Goal: Transaction & Acquisition: Purchase product/service

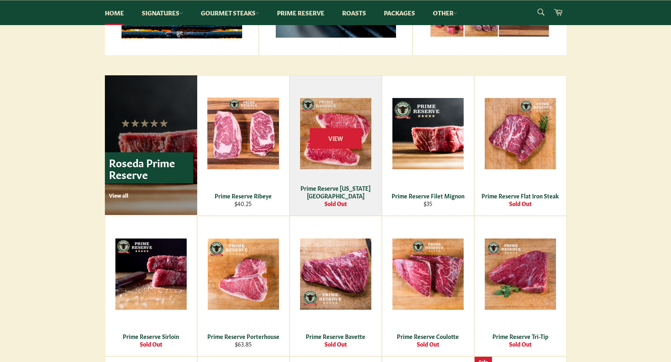
click at [351, 156] on div "View" at bounding box center [336, 146] width 92 height 140
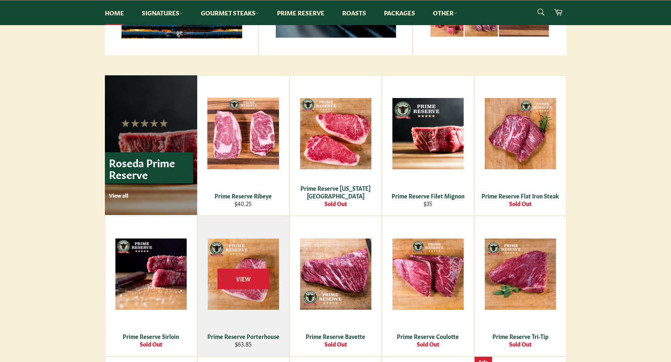
click at [268, 336] on div "Prime Reserve Porterhouse" at bounding box center [242, 336] width 81 height 8
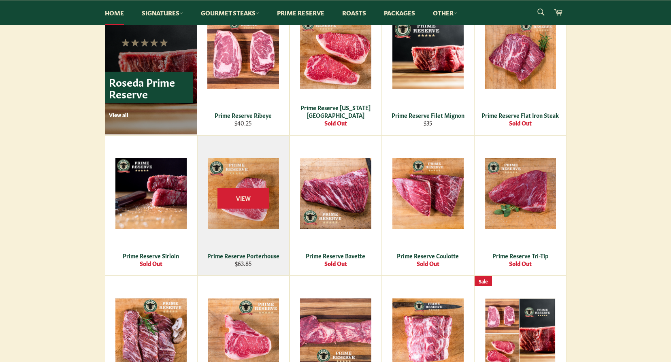
scroll to position [567, 0]
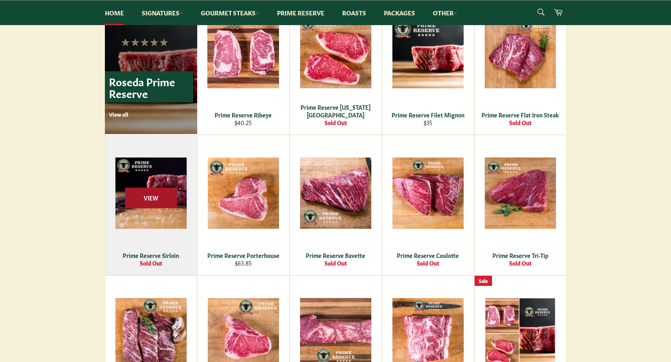
click at [164, 208] on span "View" at bounding box center [151, 197] width 52 height 21
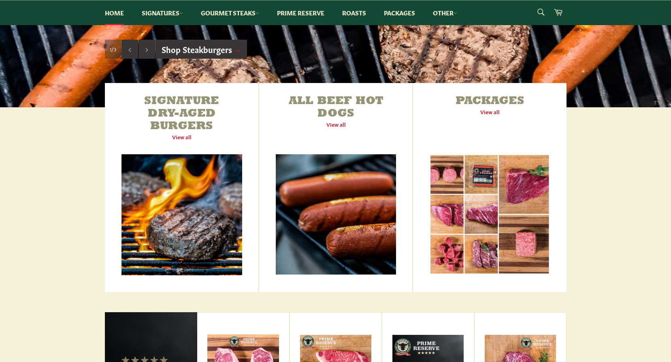
scroll to position [243, 0]
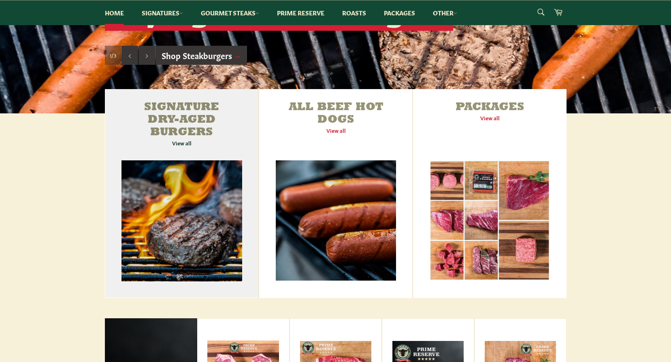
click at [197, 177] on link "Signature Dry-Aged Burgers View all" at bounding box center [182, 193] width 154 height 209
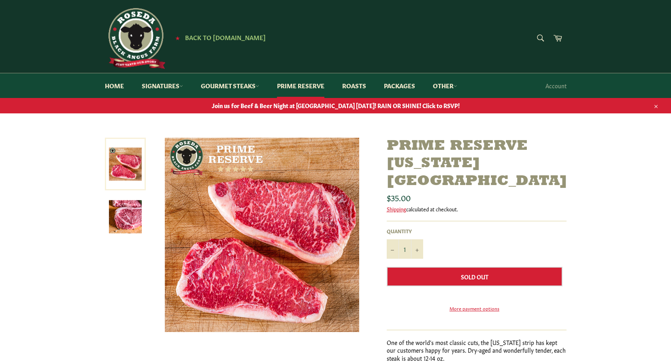
scroll to position [40, 0]
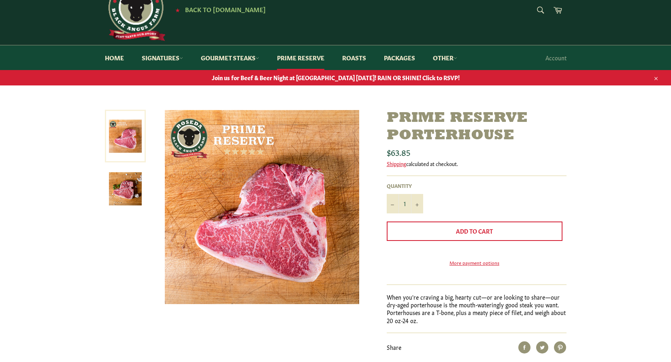
scroll to position [40, 0]
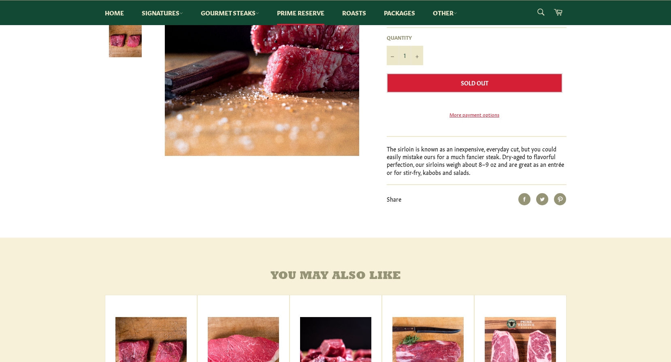
scroll to position [202, 0]
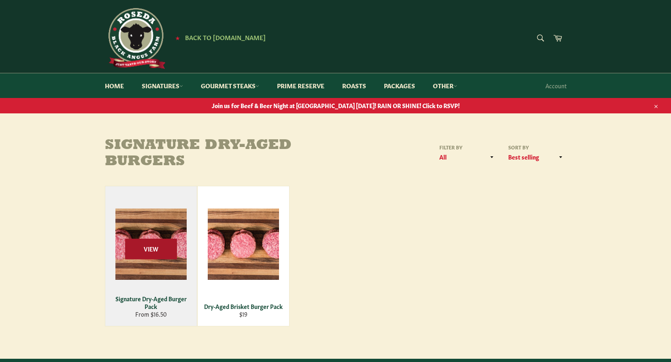
click at [164, 243] on span "View" at bounding box center [151, 248] width 52 height 21
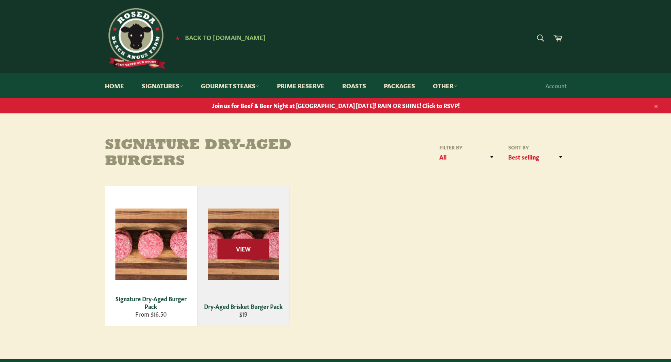
click at [245, 243] on span "View" at bounding box center [243, 248] width 52 height 21
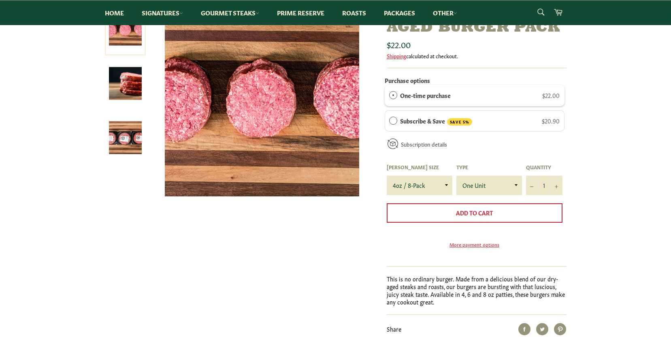
scroll to position [121, 0]
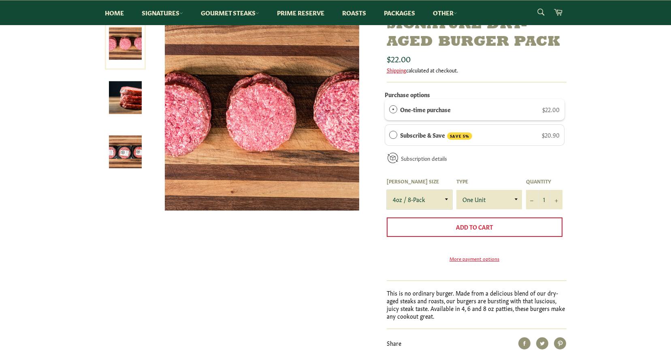
click at [447, 197] on select "4oz / 8-Pack 6oz / 4-Pack 8oz / 4-Pack" at bounding box center [420, 199] width 66 height 19
select select "6oz / 4-Pack"
click at [387, 190] on select "4oz / 8-Pack 6oz / 4-Pack 8oz / 4-Pack" at bounding box center [420, 199] width 66 height 19
click at [514, 200] on select "One Unit" at bounding box center [489, 199] width 66 height 19
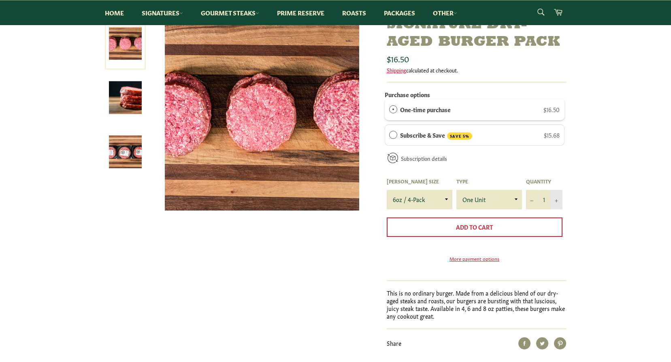
click at [556, 200] on icon "Increase item quantity by one" at bounding box center [556, 200] width 3 height 3
click at [555, 199] on icon "Increase item quantity by one" at bounding box center [556, 200] width 3 height 3
type input "3"
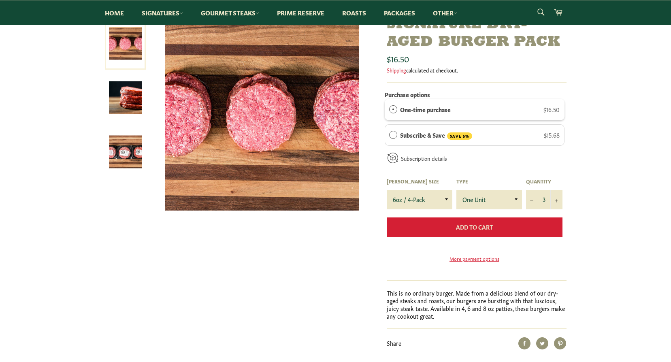
click at [480, 226] on span "Add to Cart" at bounding box center [474, 227] width 37 height 8
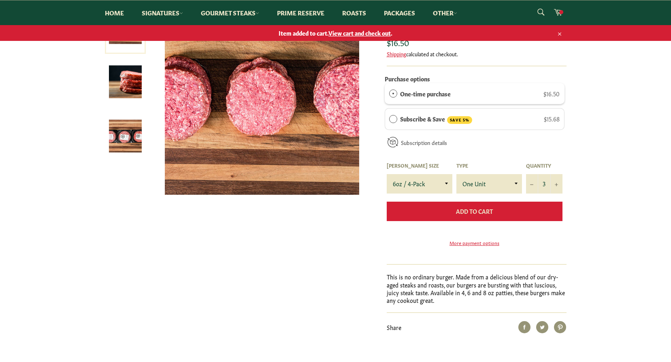
scroll to position [106, 0]
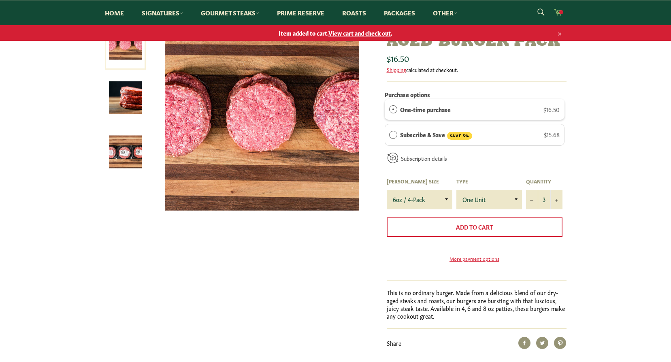
click at [558, 10] on icon at bounding box center [558, 12] width 9 height 6
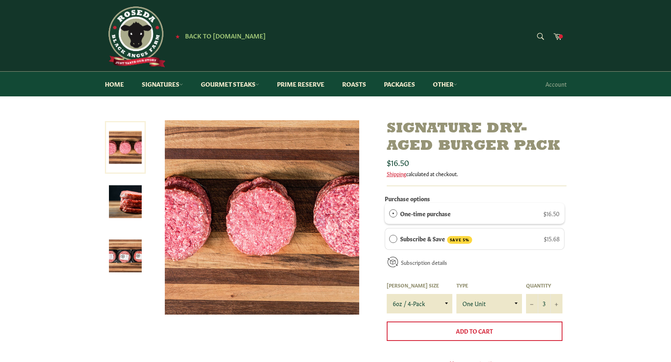
scroll to position [0, 0]
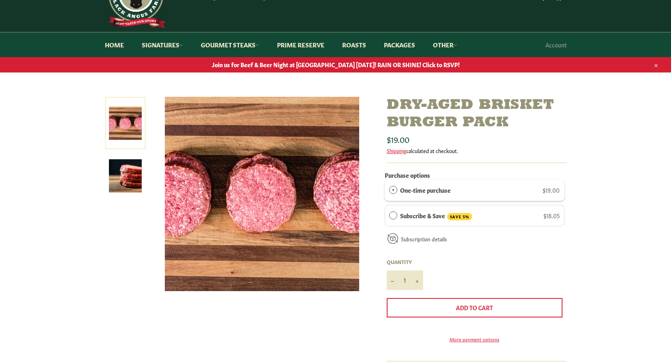
scroll to position [40, 0]
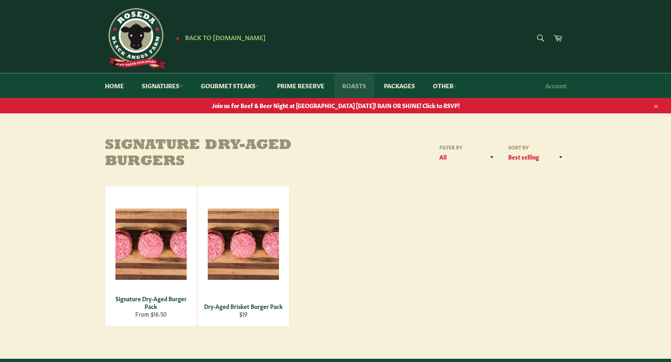
click at [352, 85] on link "Roasts" at bounding box center [354, 85] width 40 height 25
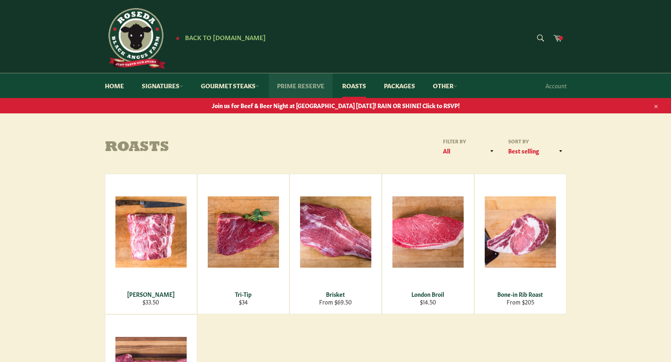
click at [308, 86] on link "Prime Reserve" at bounding box center [301, 85] width 64 height 25
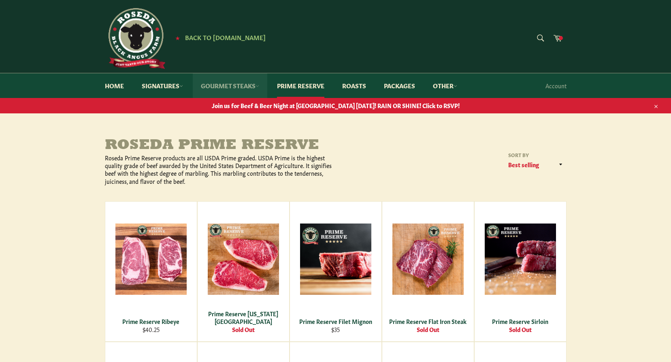
click at [244, 89] on link "Gourmet Steaks" at bounding box center [230, 85] width 75 height 25
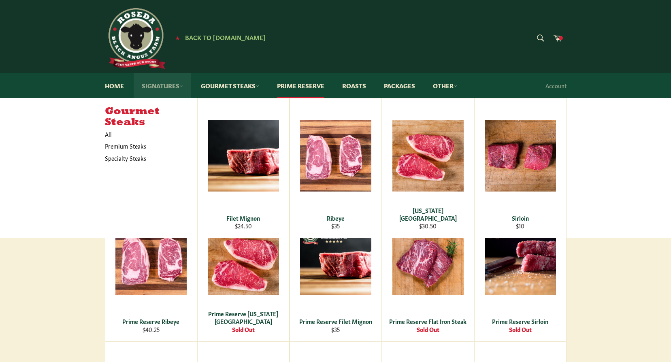
click at [163, 83] on link "Signatures" at bounding box center [162, 85] width 57 height 25
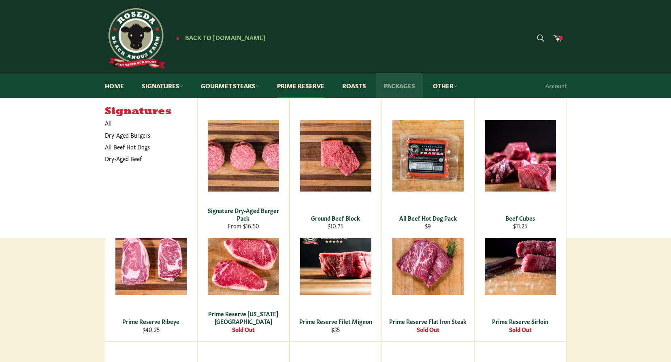
click at [392, 86] on link "Packages" at bounding box center [399, 85] width 47 height 25
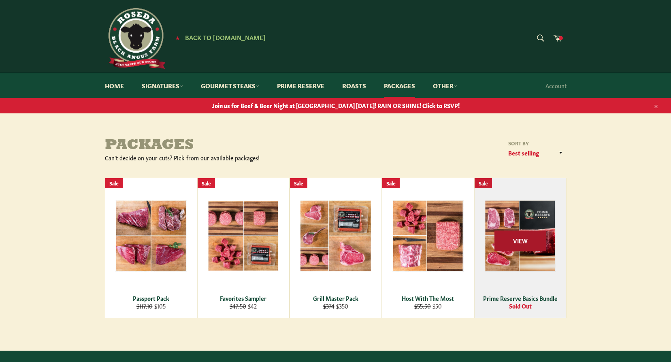
click at [508, 238] on span "View" at bounding box center [520, 240] width 52 height 21
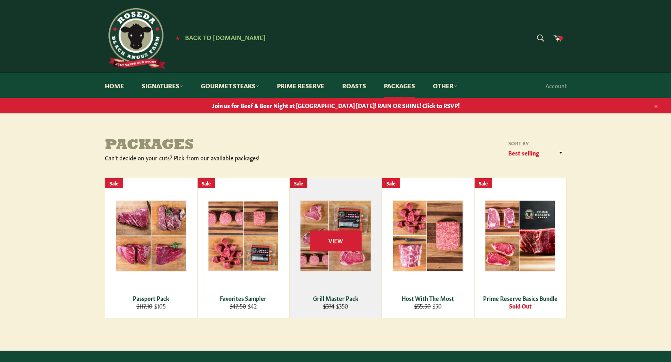
click at [330, 220] on div "View" at bounding box center [336, 248] width 92 height 140
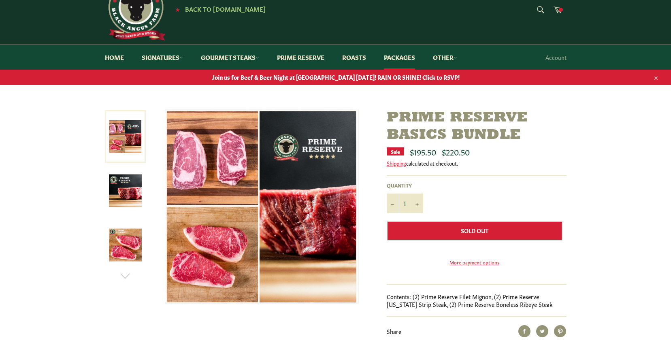
scroll to position [40, 0]
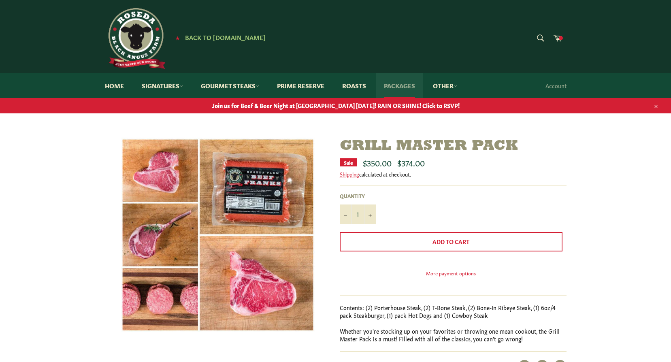
click at [408, 83] on link "Packages" at bounding box center [399, 85] width 47 height 25
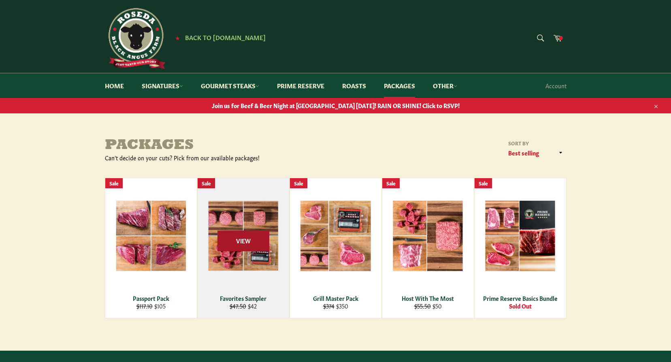
click at [254, 238] on span "View" at bounding box center [243, 240] width 52 height 21
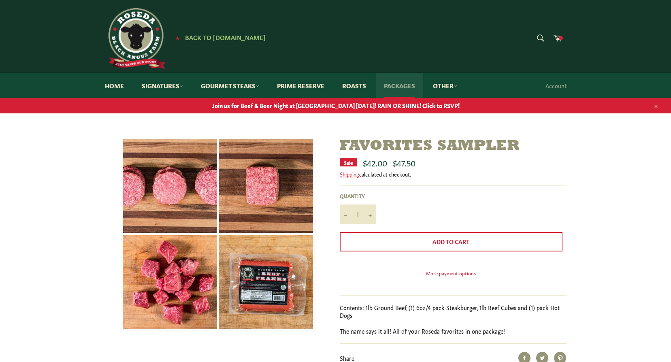
click at [397, 87] on link "Packages" at bounding box center [399, 85] width 47 height 25
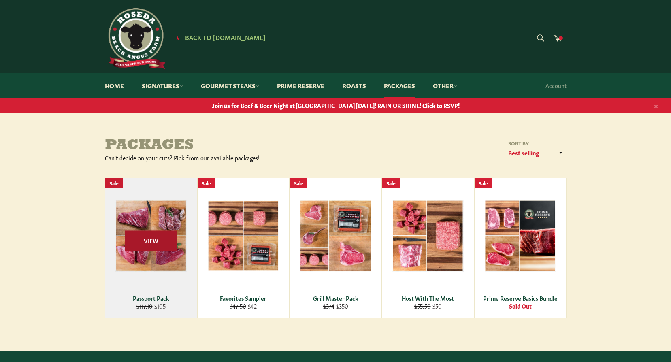
click at [162, 242] on span "View" at bounding box center [151, 240] width 52 height 21
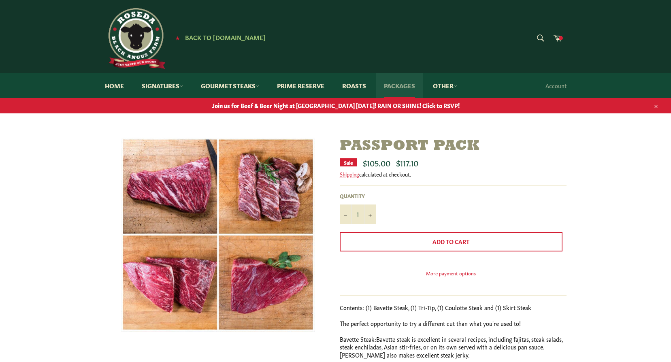
click at [404, 83] on link "Packages" at bounding box center [399, 85] width 47 height 25
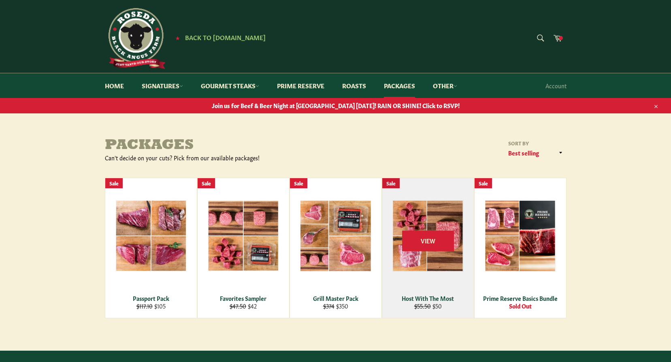
click at [443, 225] on div "View" at bounding box center [428, 248] width 92 height 140
